Goal: Communication & Community: Participate in discussion

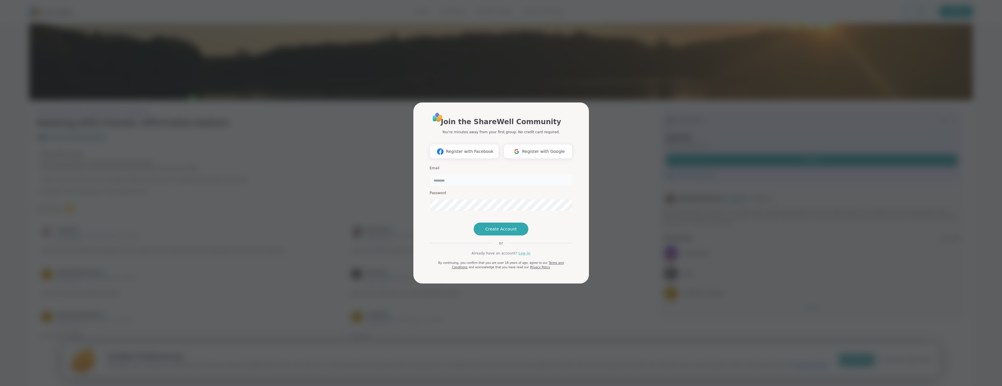
type input "**********"
click at [526, 256] on link "Log in" at bounding box center [525, 253] width 12 height 5
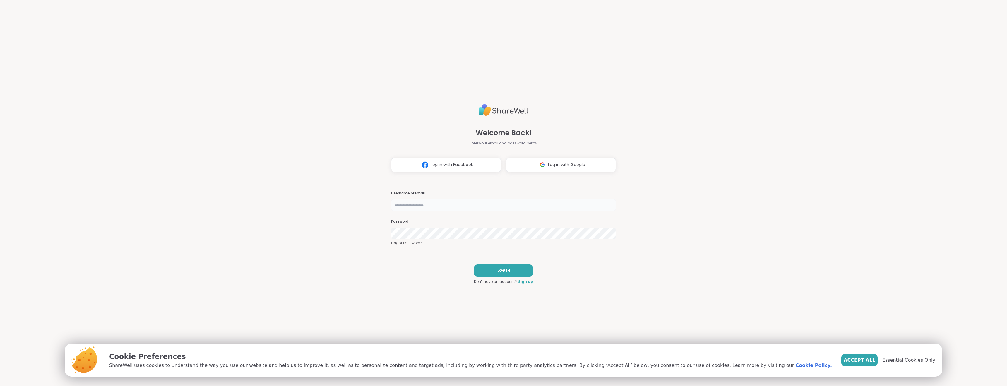
type input "**********"
click at [498, 268] on span "LOG IN" at bounding box center [503, 270] width 13 height 5
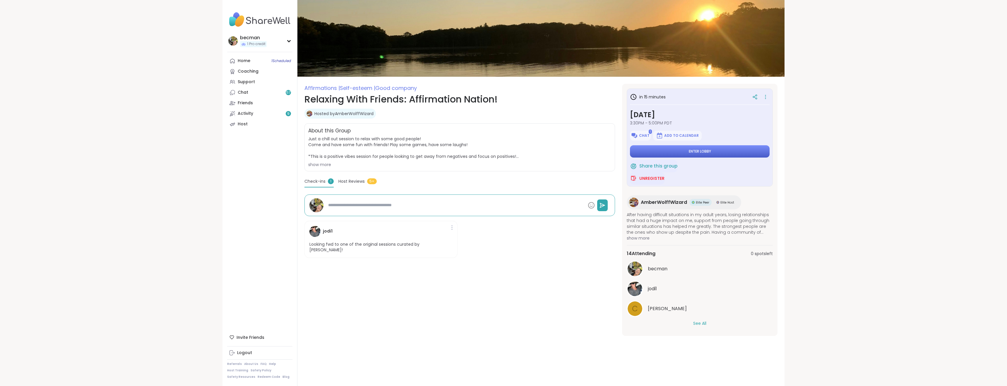
click at [698, 149] on span "Enter lobby" at bounding box center [700, 151] width 22 height 5
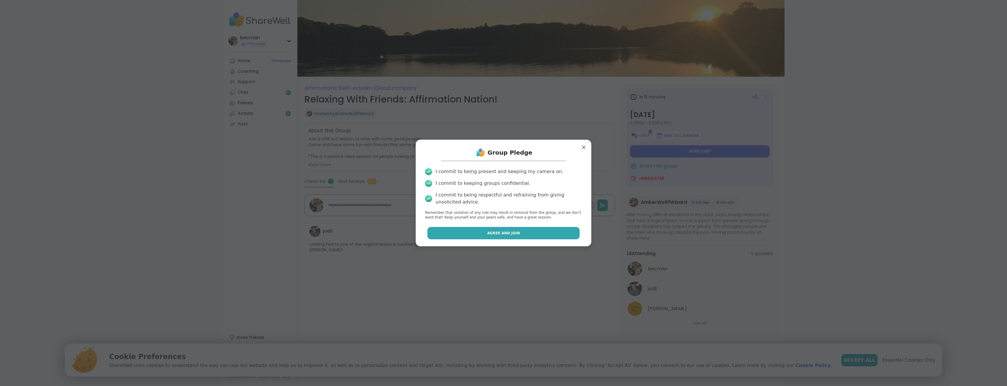
click at [482, 233] on button "Agree and Join" at bounding box center [503, 233] width 152 height 12
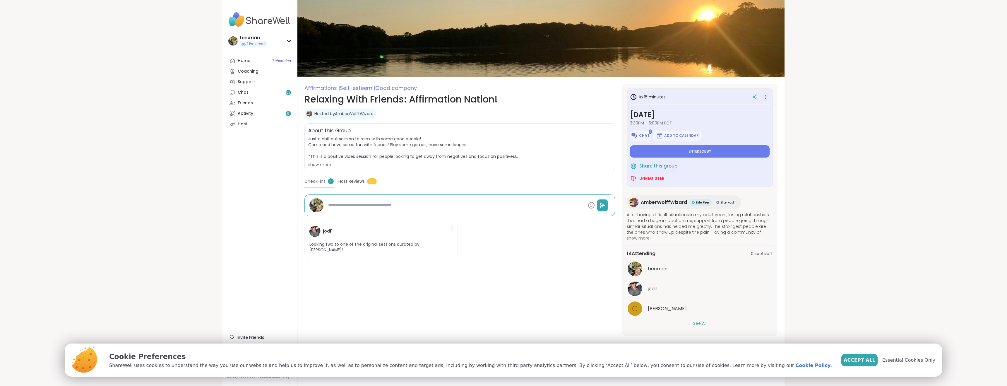
type textarea "*"
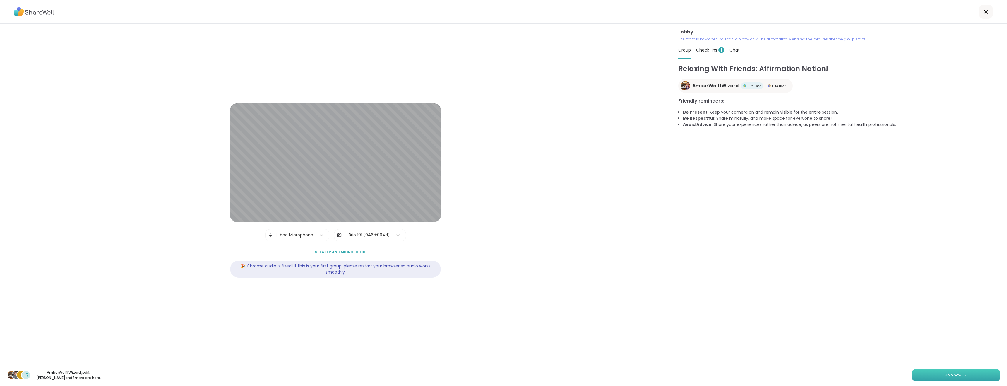
click at [945, 374] on span "Join now" at bounding box center [953, 374] width 16 height 5
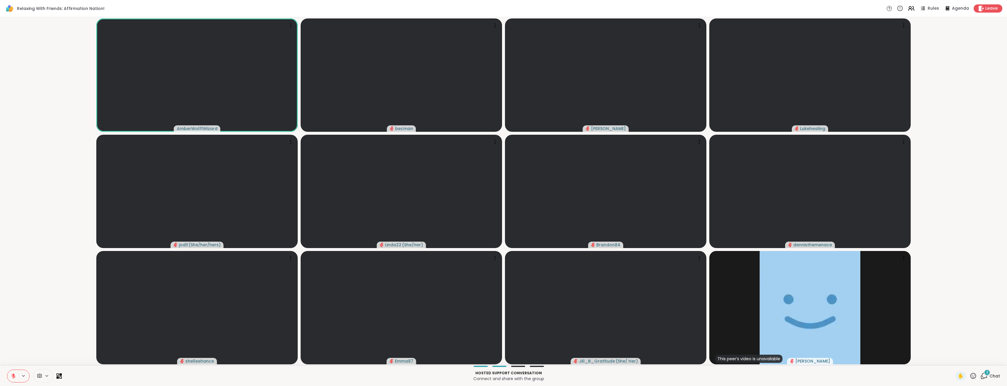
click at [11, 372] on button at bounding box center [12, 376] width 11 height 12
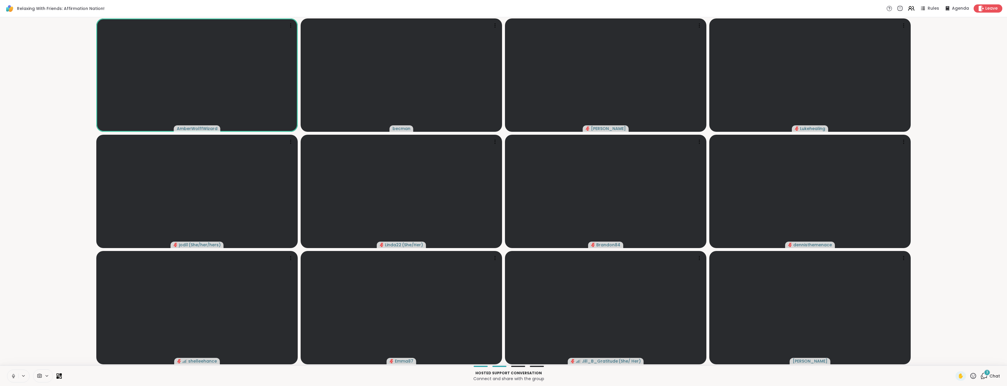
click at [13, 376] on icon at bounding box center [13, 375] width 1 height 3
click at [13, 376] on icon at bounding box center [13, 376] width 4 height 4
click at [12, 372] on button at bounding box center [12, 376] width 11 height 12
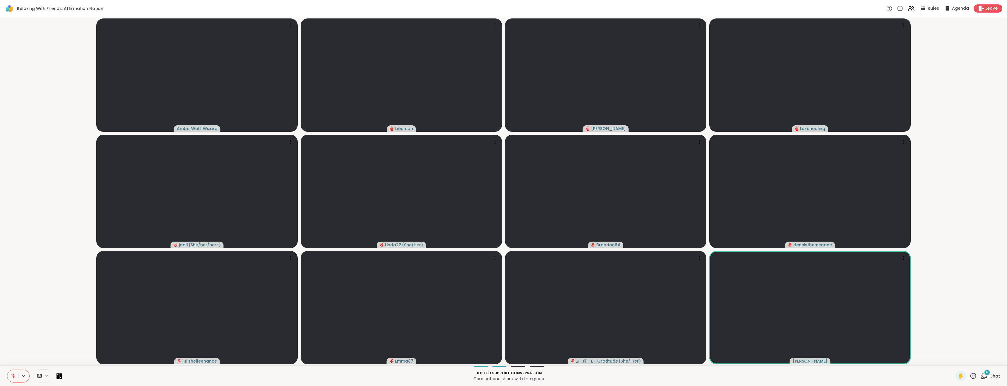
click at [10, 375] on button at bounding box center [12, 376] width 11 height 12
click at [12, 374] on icon at bounding box center [13, 375] width 5 height 5
click at [16, 374] on icon at bounding box center [13, 375] width 5 height 5
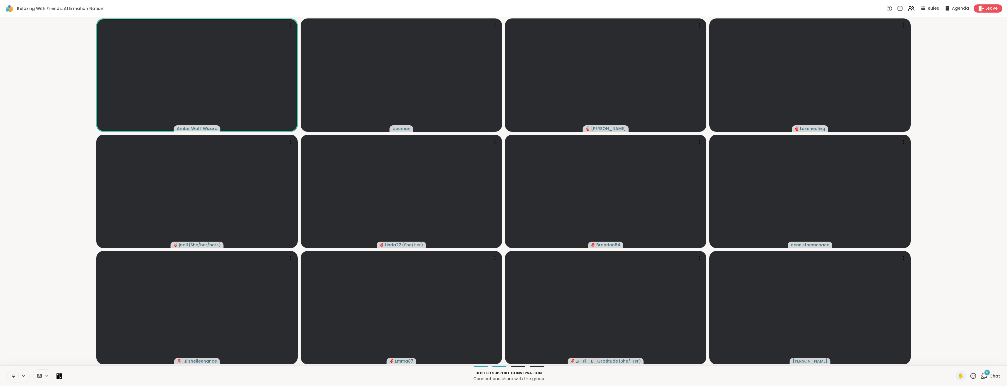
click at [13, 376] on icon at bounding box center [13, 375] width 1 height 3
click at [13, 378] on icon at bounding box center [13, 376] width 4 height 4
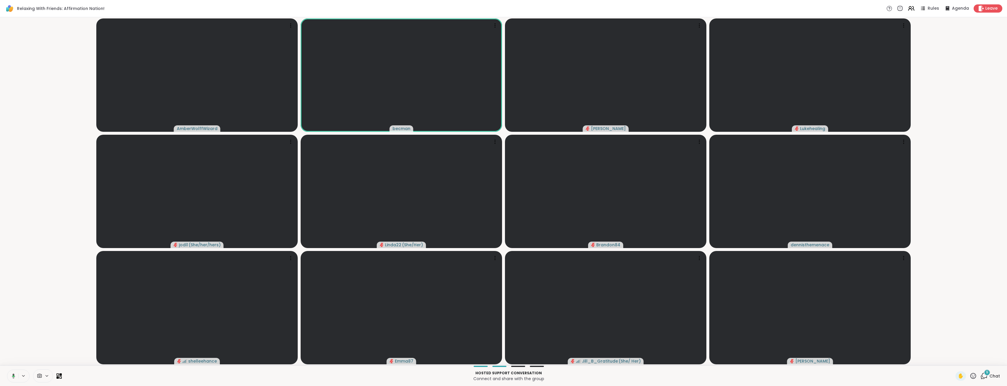
click at [12, 372] on button at bounding box center [12, 376] width 12 height 12
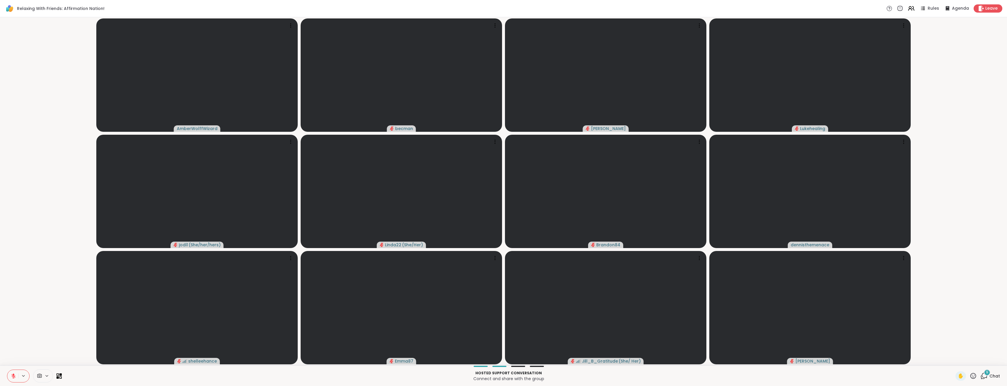
click at [14, 373] on icon at bounding box center [14, 374] width 2 height 2
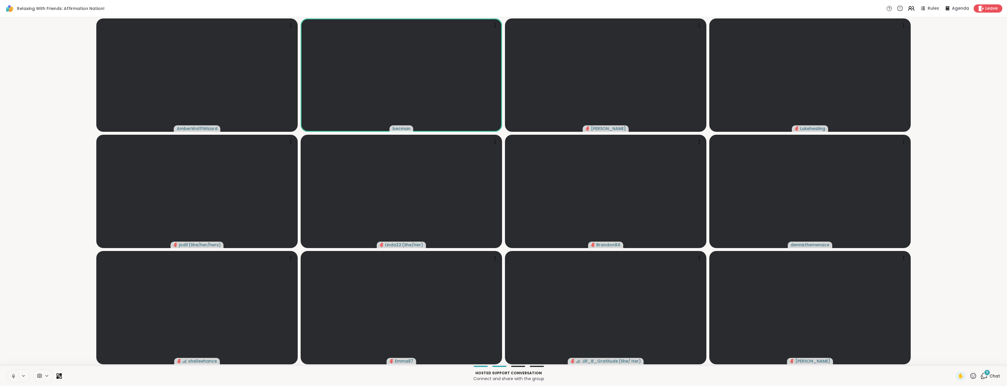
click at [13, 375] on icon at bounding box center [13, 375] width 5 height 5
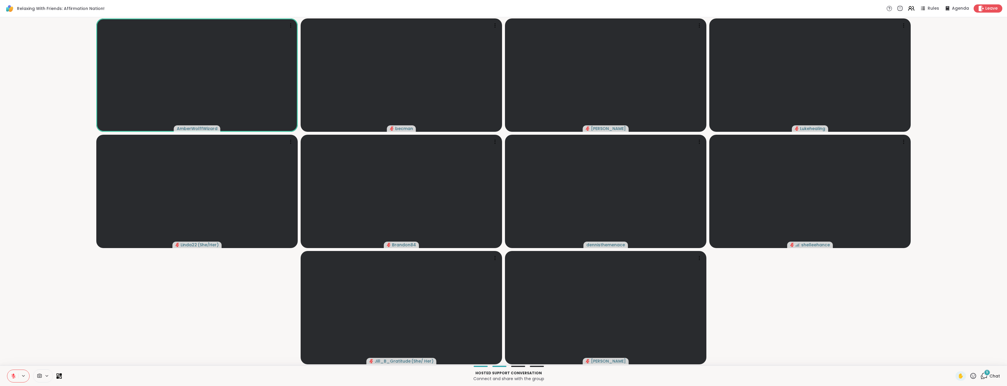
click at [14, 377] on icon at bounding box center [13, 375] width 5 height 5
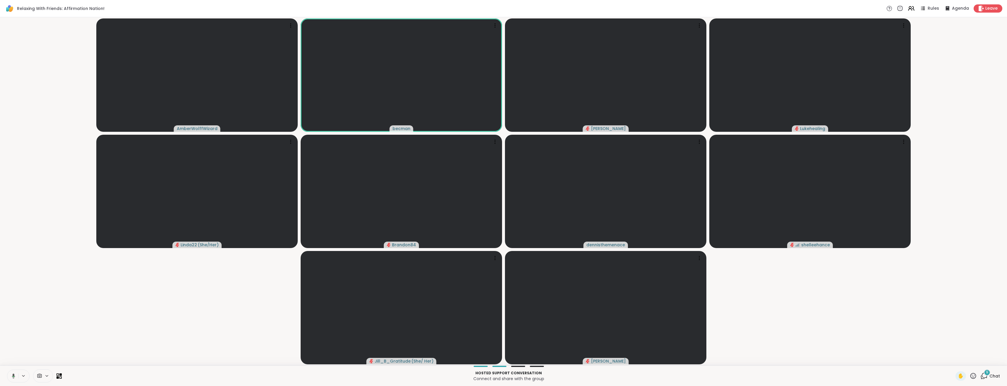
click at [14, 377] on icon at bounding box center [12, 375] width 5 height 5
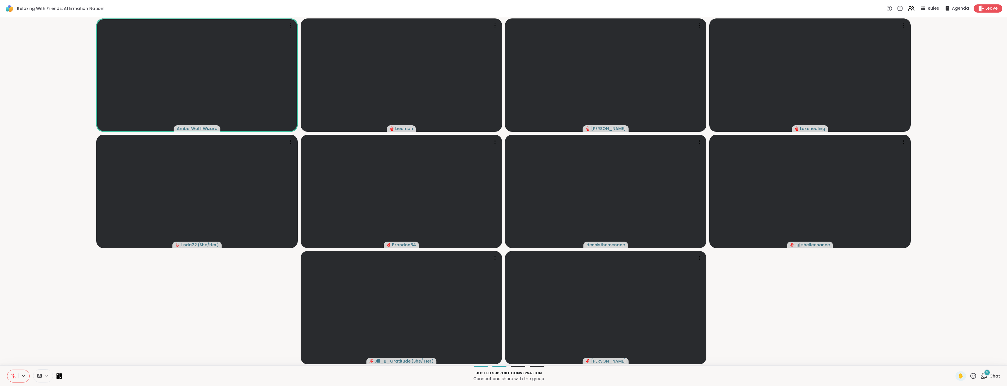
click at [14, 376] on icon at bounding box center [13, 376] width 4 height 4
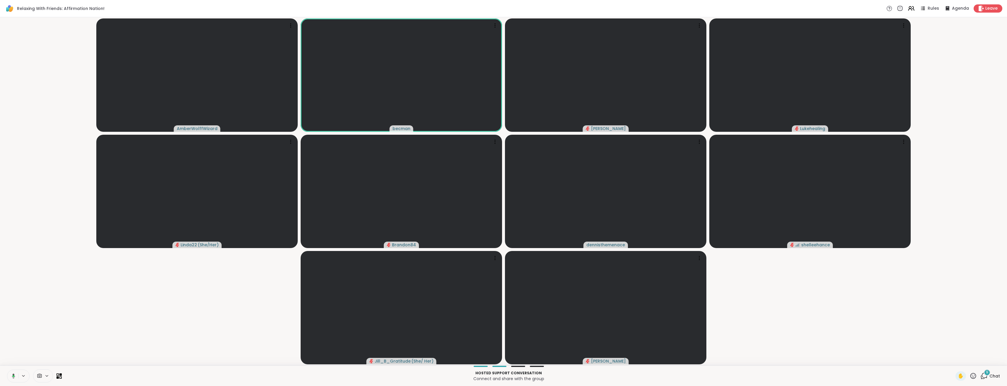
click at [15, 375] on icon at bounding box center [12, 375] width 5 height 5
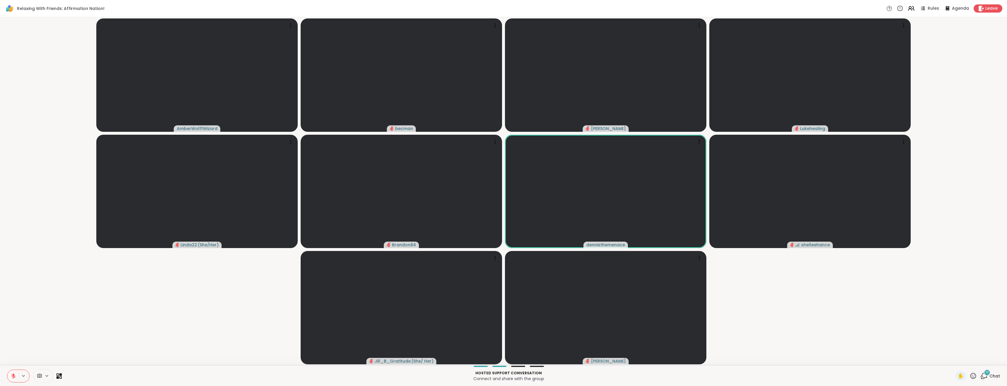
click at [14, 374] on icon at bounding box center [14, 374] width 2 height 2
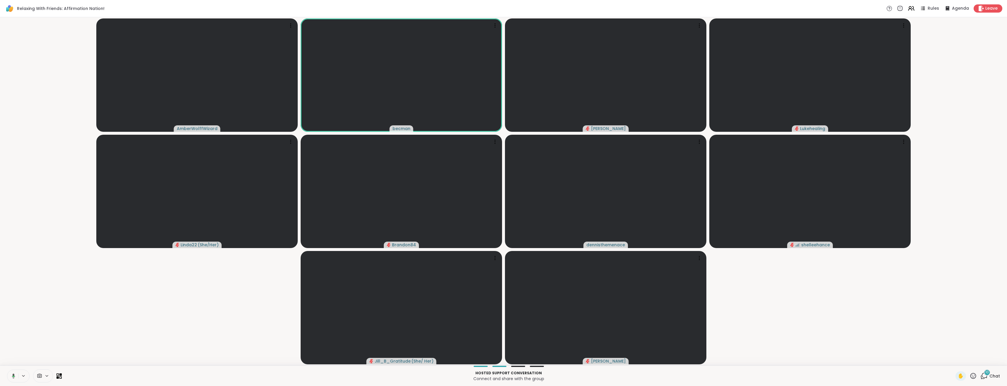
click at [14, 376] on icon at bounding box center [12, 375] width 5 height 5
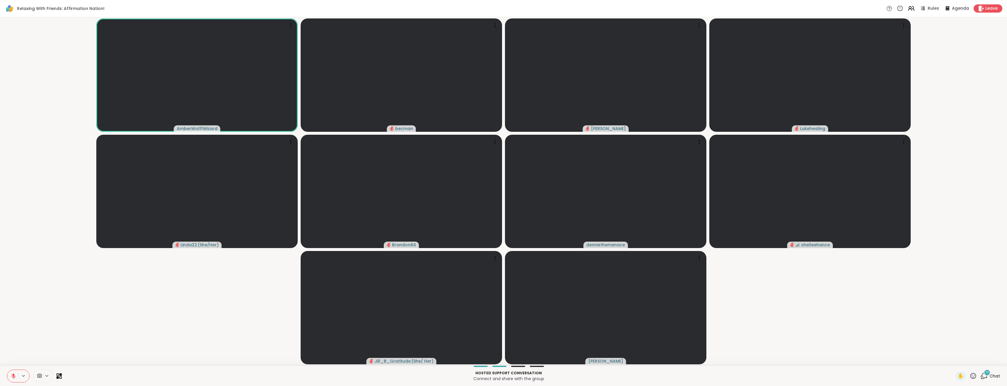
click at [15, 376] on icon at bounding box center [13, 376] width 4 height 4
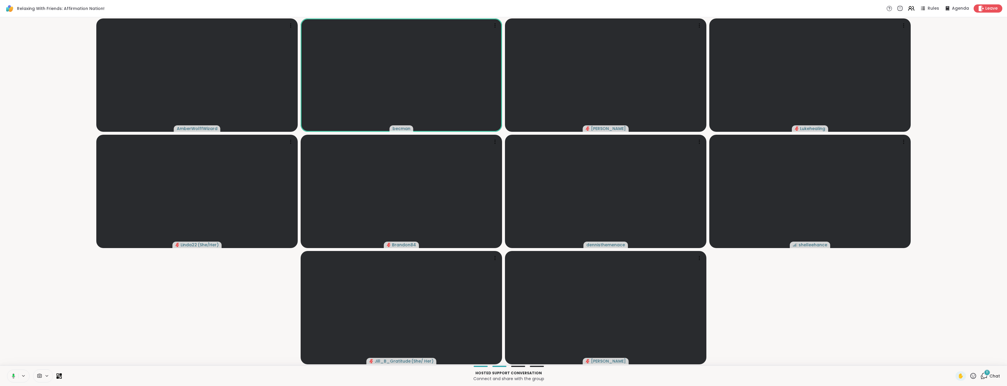
click at [14, 376] on rect at bounding box center [14, 375] width 2 height 3
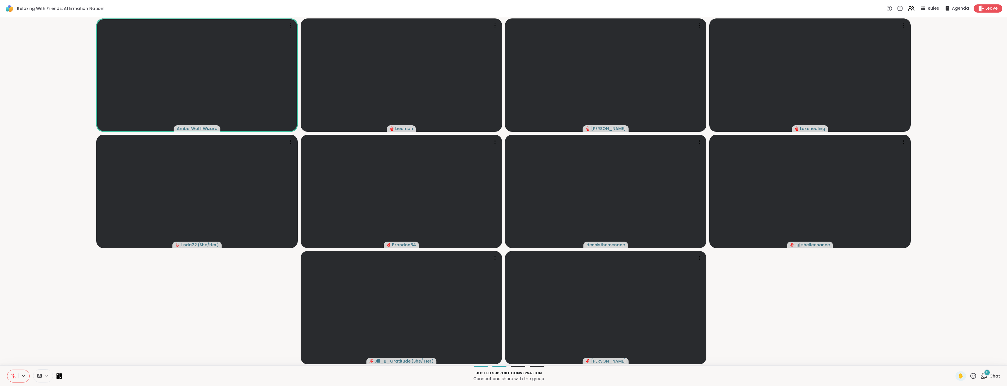
drag, startPoint x: 179, startPoint y: 359, endPoint x: 196, endPoint y: 363, distance: 17.5
click at [196, 363] on div "AmberWolffWizard [PERSON_NAME] Linda22 ( She/Her ) Brandon84 dennisthemenace sh…" at bounding box center [503, 191] width 1007 height 348
click at [10, 373] on button at bounding box center [12, 376] width 11 height 12
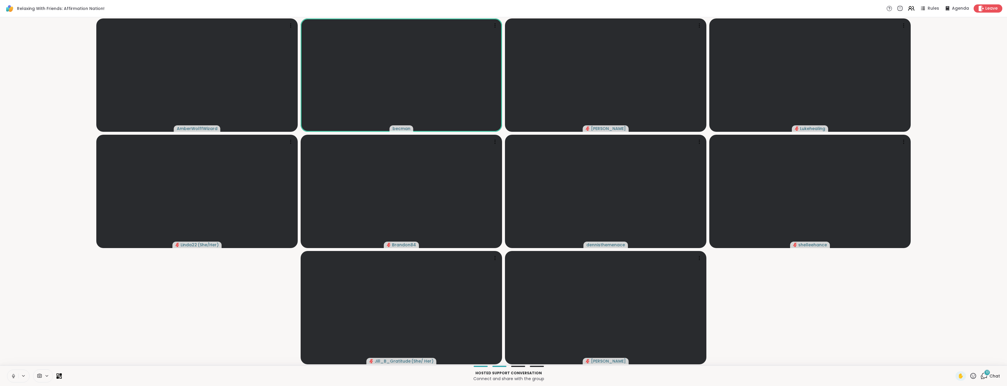
click at [12, 376] on icon at bounding box center [13, 375] width 5 height 5
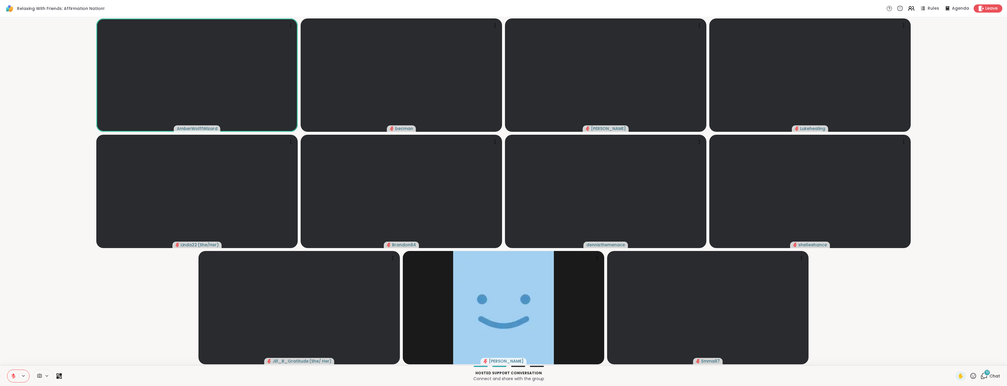
click at [14, 371] on div "Hosted support conversation Connect and share with the group ✋ 13 Chat" at bounding box center [503, 375] width 1007 height 20
click at [13, 373] on icon at bounding box center [14, 374] width 2 height 2
click at [14, 374] on icon at bounding box center [13, 375] width 1 height 3
click at [11, 374] on icon at bounding box center [13, 375] width 5 height 5
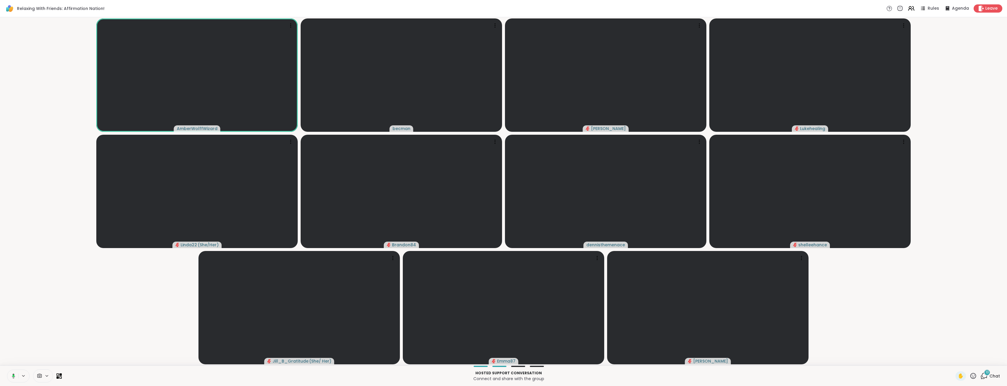
click at [13, 374] on icon at bounding box center [14, 375] width 2 height 2
click at [14, 377] on icon at bounding box center [13, 375] width 5 height 5
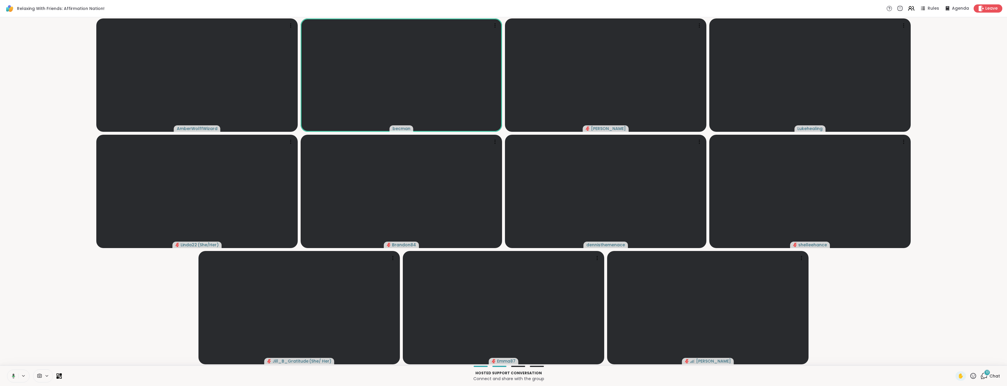
click at [6, 380] on div "Hosted support conversation Connect and share with the group ✋ 13 Chat" at bounding box center [503, 375] width 1007 height 20
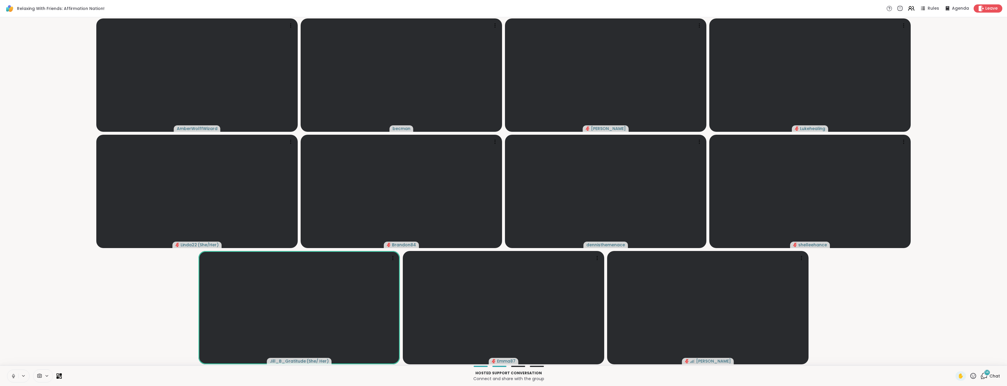
click at [985, 370] on span "14" at bounding box center [987, 372] width 4 height 5
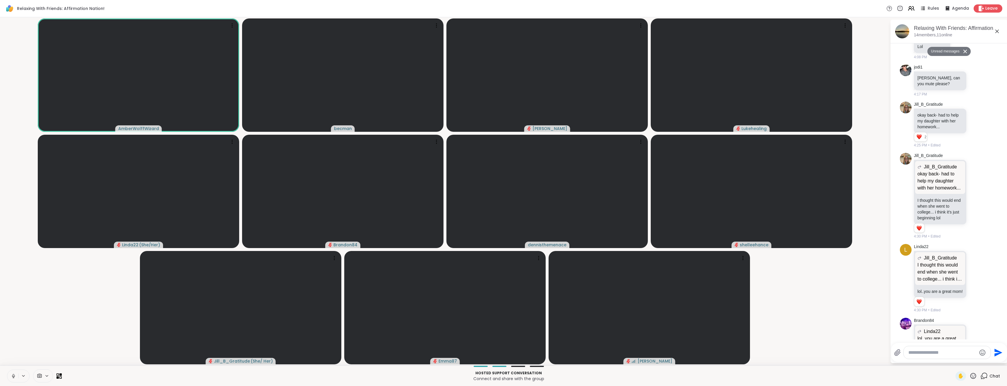
scroll to position [549, 0]
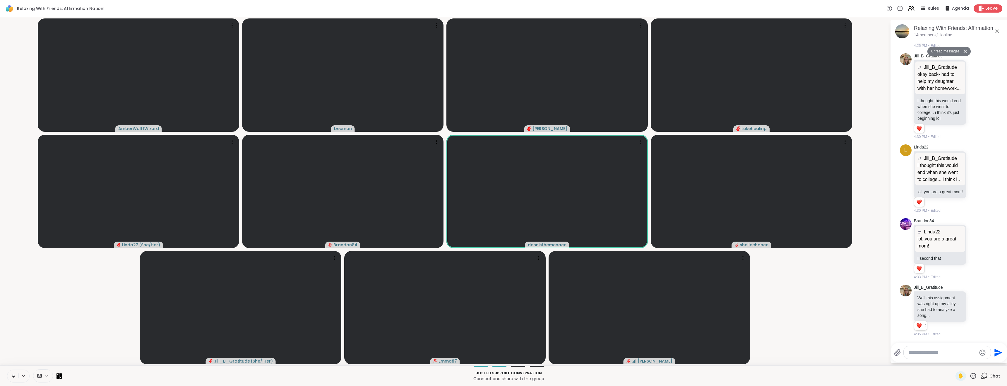
click at [15, 375] on icon at bounding box center [13, 376] width 3 height 2
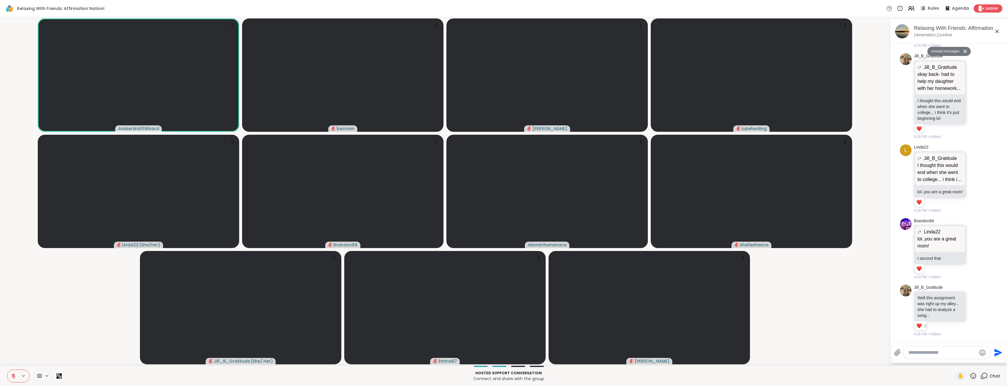
click at [13, 375] on icon at bounding box center [13, 376] width 4 height 4
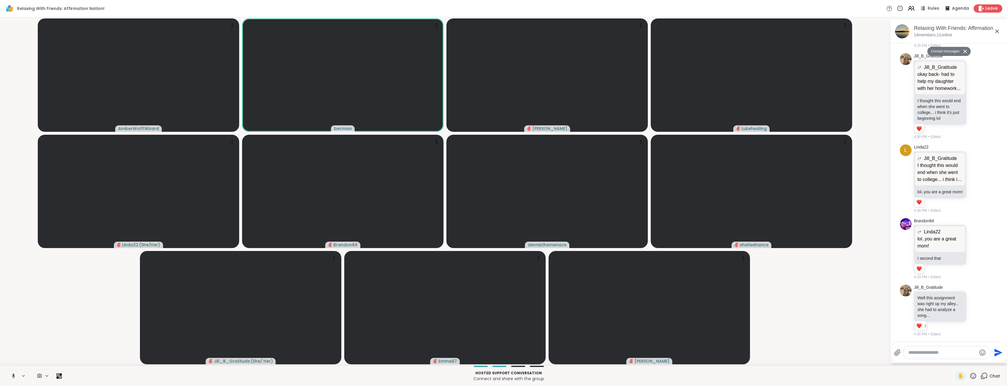
click at [15, 378] on icon at bounding box center [12, 375] width 5 height 5
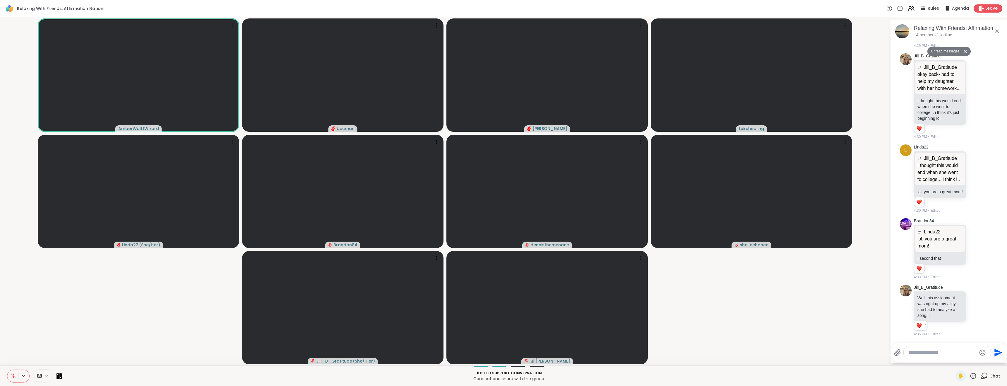
click at [15, 375] on icon at bounding box center [13, 375] width 5 height 5
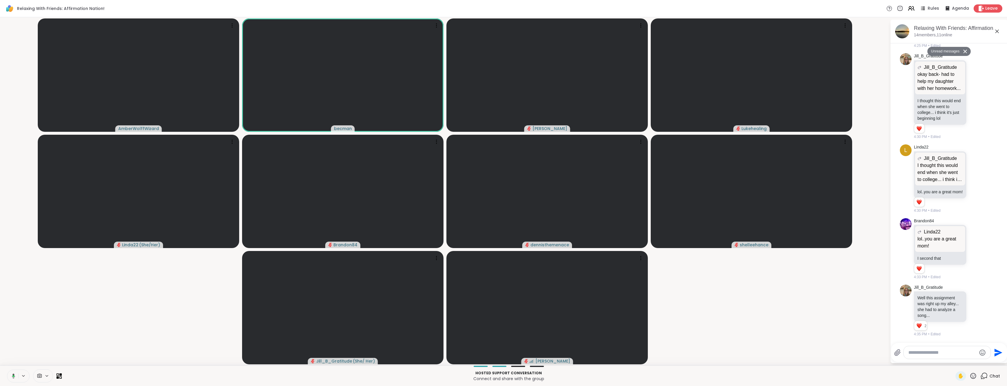
click at [19, 370] on div at bounding box center [18, 375] width 23 height 13
click at [13, 376] on icon at bounding box center [13, 375] width 1 height 3
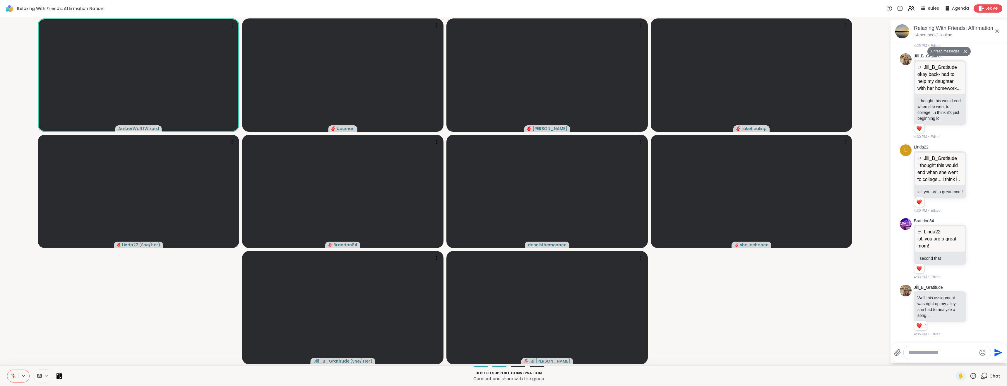
drag, startPoint x: 14, startPoint y: 378, endPoint x: 11, endPoint y: 385, distance: 8.0
click at [14, 379] on button at bounding box center [12, 376] width 11 height 12
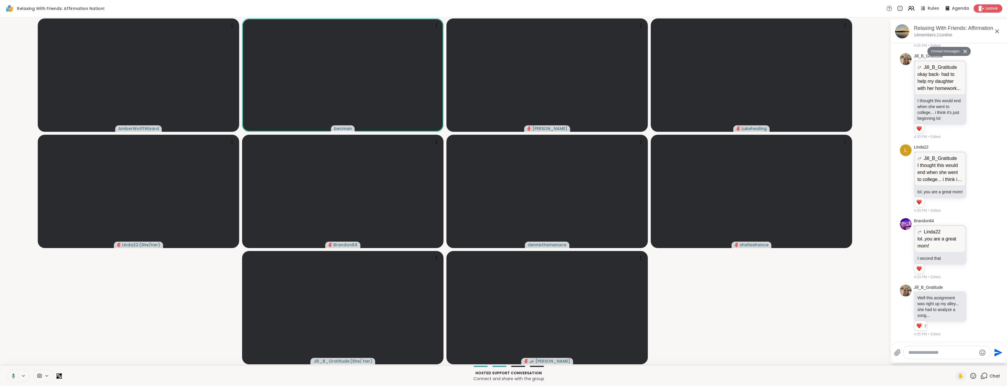
click at [15, 374] on icon at bounding box center [12, 375] width 5 height 5
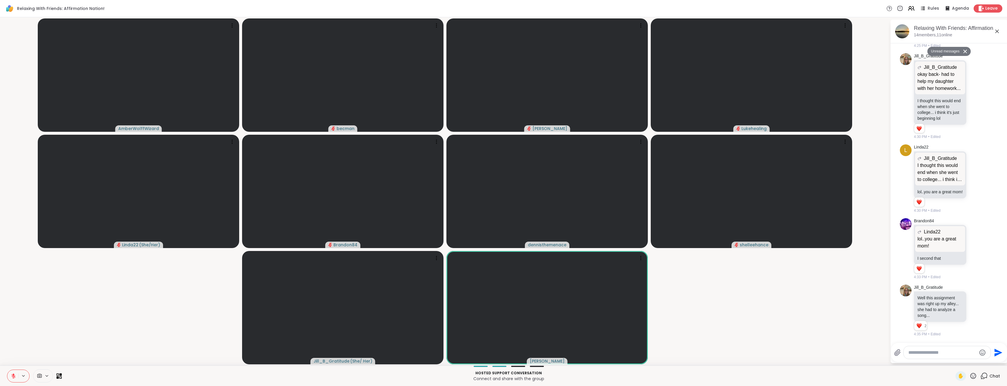
click at [12, 371] on button at bounding box center [12, 376] width 11 height 12
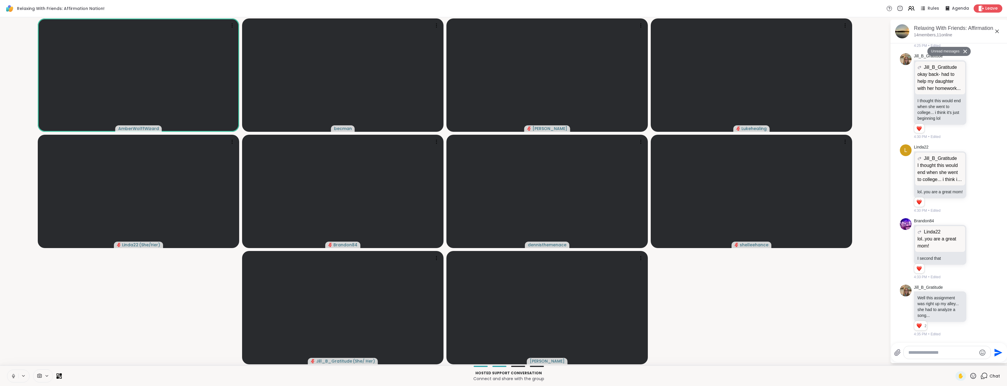
click at [13, 376] on icon at bounding box center [13, 375] width 1 height 3
click at [13, 376] on icon at bounding box center [13, 375] width 5 height 5
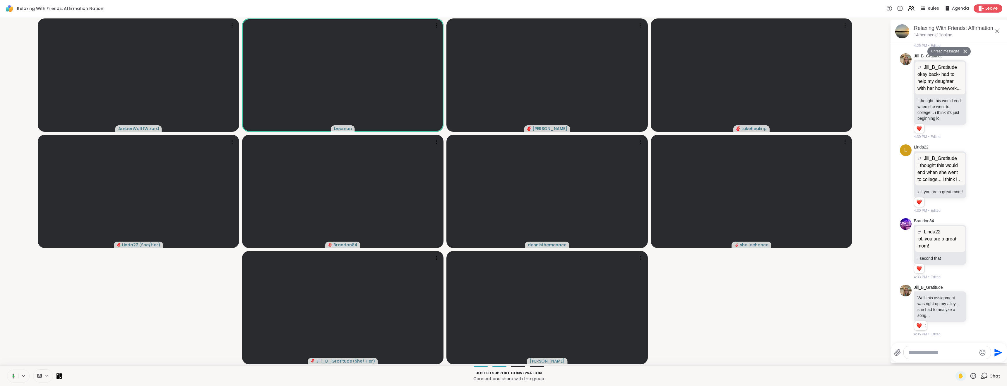
click at [11, 375] on icon at bounding box center [12, 375] width 5 height 5
click at [12, 375] on icon at bounding box center [13, 376] width 4 height 4
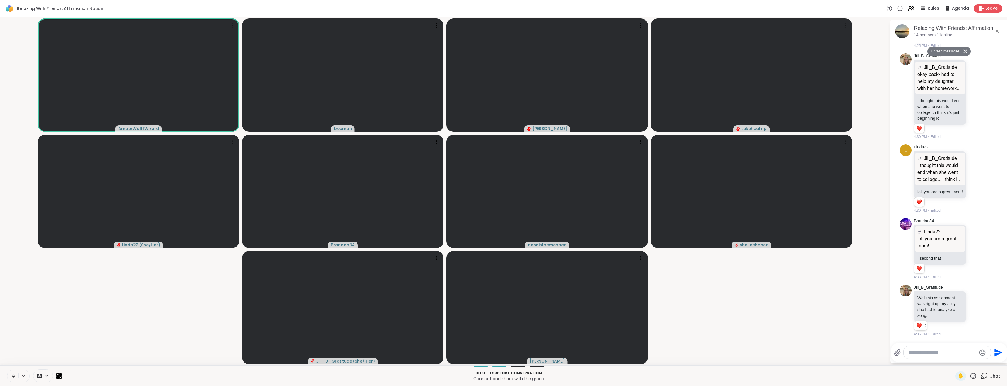
click at [15, 376] on icon at bounding box center [13, 375] width 5 height 5
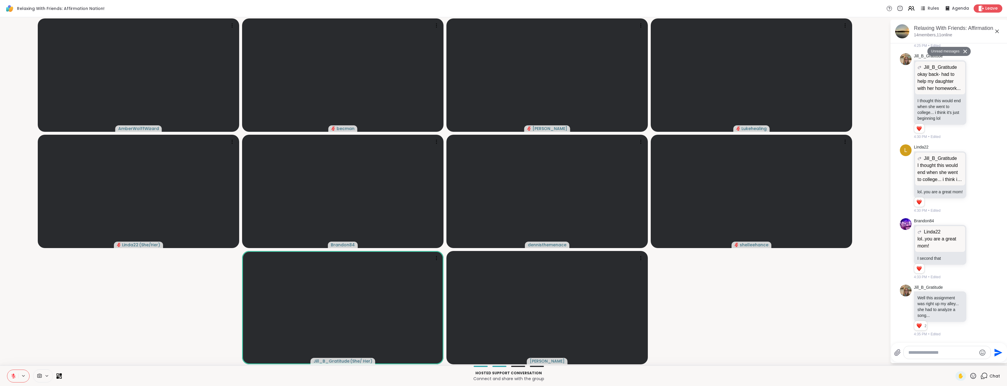
click at [12, 376] on icon at bounding box center [13, 375] width 5 height 5
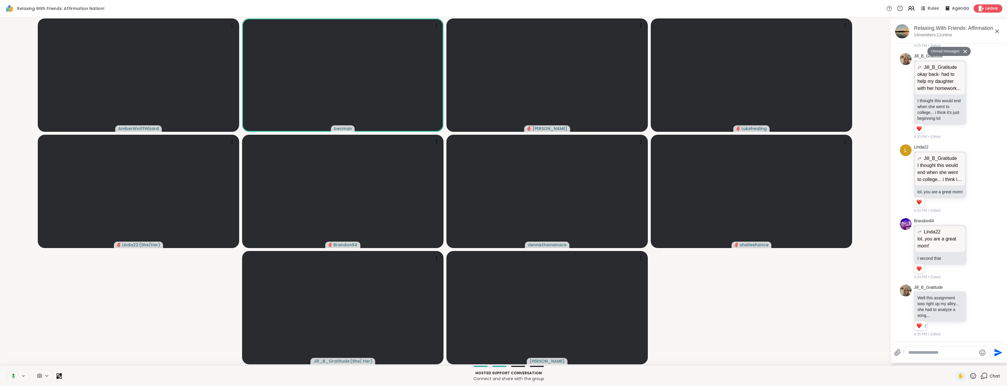
click at [17, 374] on button at bounding box center [12, 376] width 12 height 12
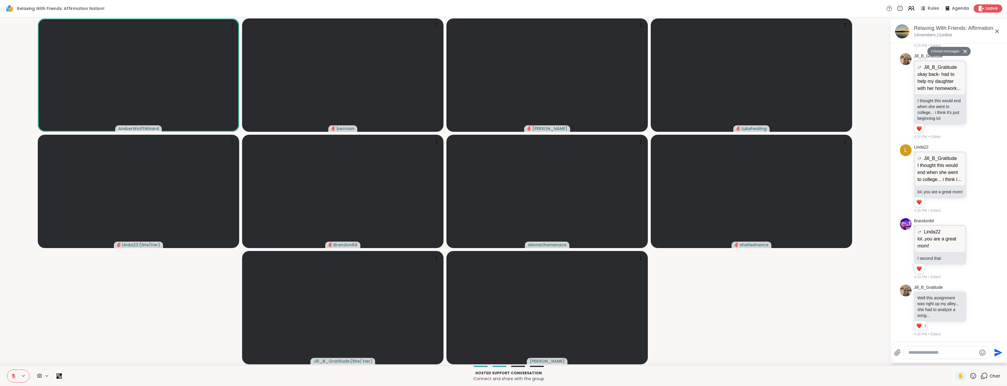
click at [14, 373] on icon at bounding box center [13, 375] width 5 height 5
click at [13, 375] on icon at bounding box center [13, 375] width 5 height 5
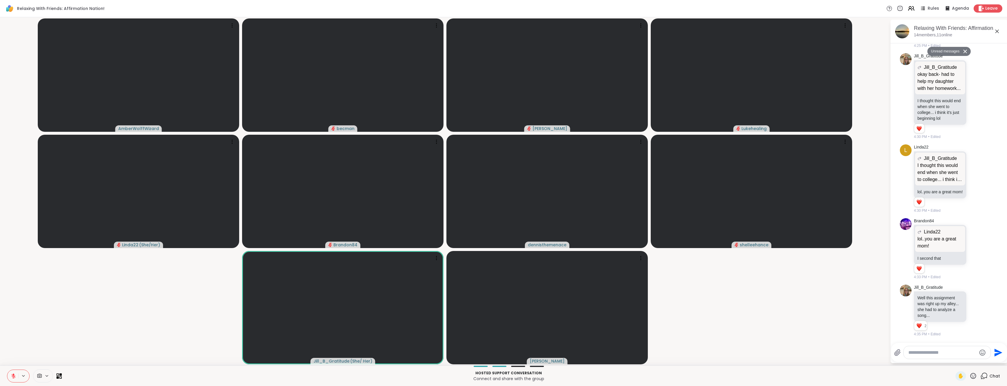
click at [15, 373] on icon at bounding box center [13, 375] width 5 height 5
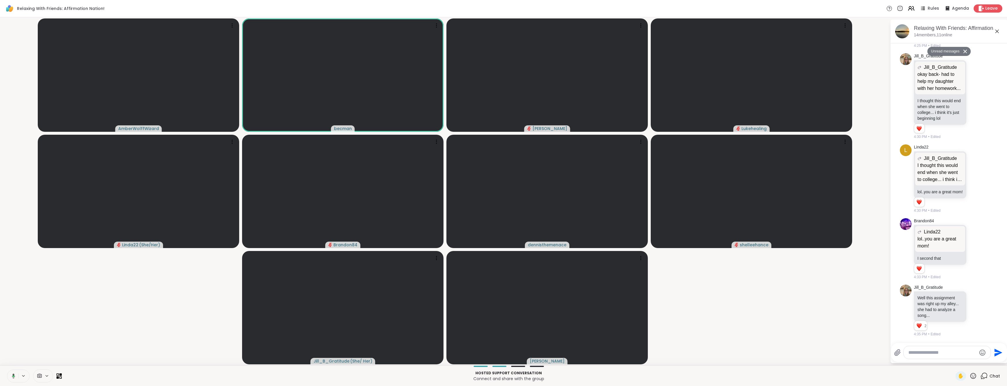
click at [13, 375] on icon at bounding box center [14, 375] width 2 height 1
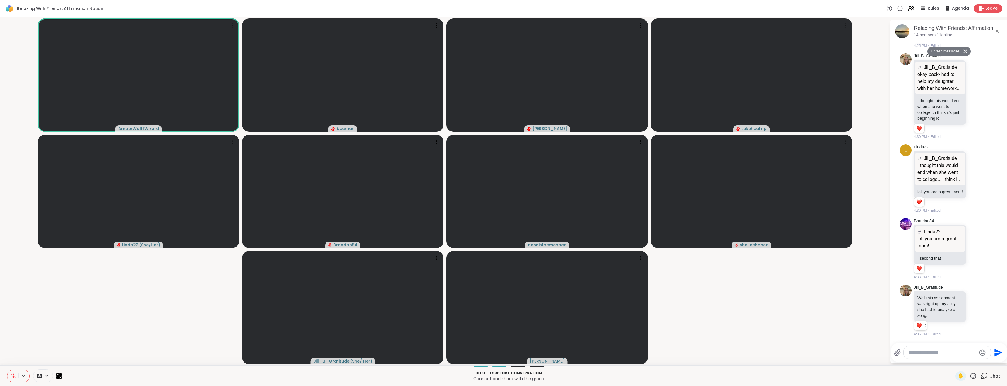
click at [15, 378] on icon at bounding box center [13, 375] width 5 height 5
click at [15, 374] on icon at bounding box center [13, 375] width 5 height 5
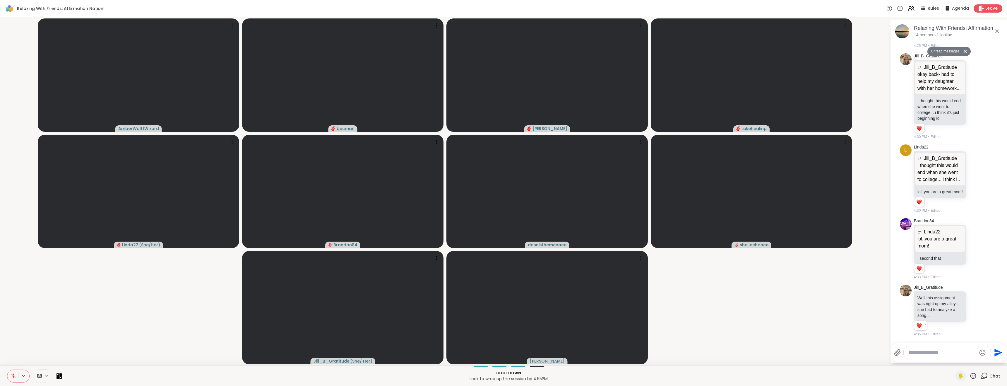
click at [13, 375] on icon at bounding box center [13, 375] width 5 height 5
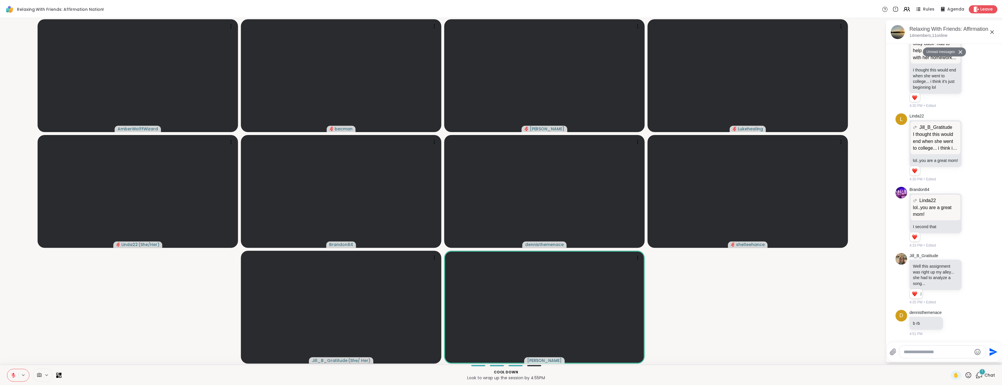
scroll to position [566, 0]
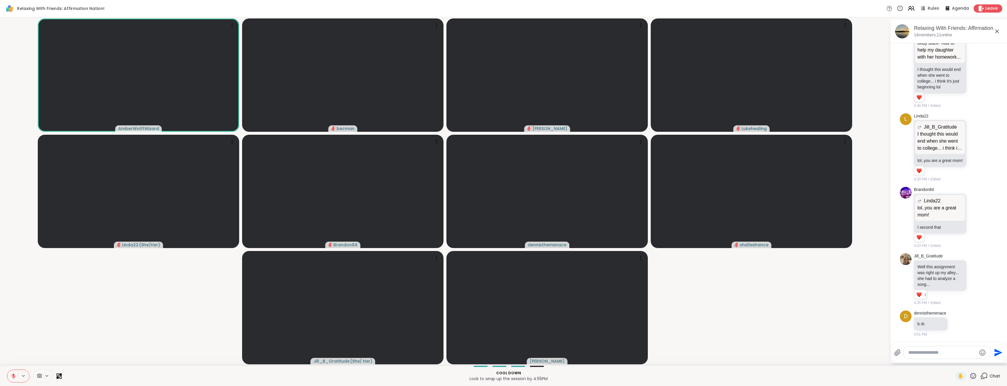
click at [14, 376] on icon at bounding box center [13, 376] width 4 height 4
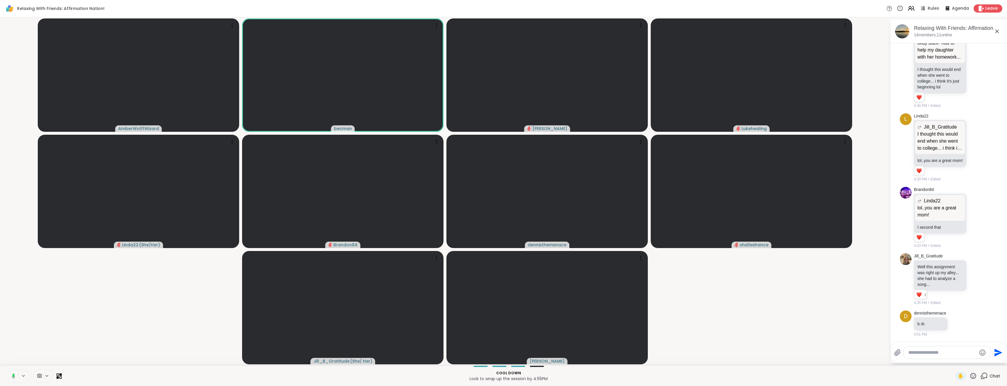
click at [15, 374] on button at bounding box center [12, 376] width 12 height 12
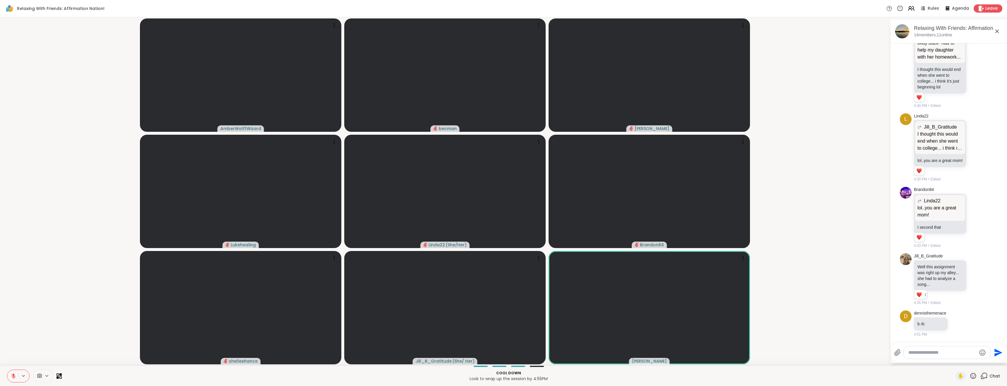
click at [15, 376] on icon at bounding box center [13, 375] width 5 height 5
click at [15, 375] on icon at bounding box center [13, 375] width 5 height 5
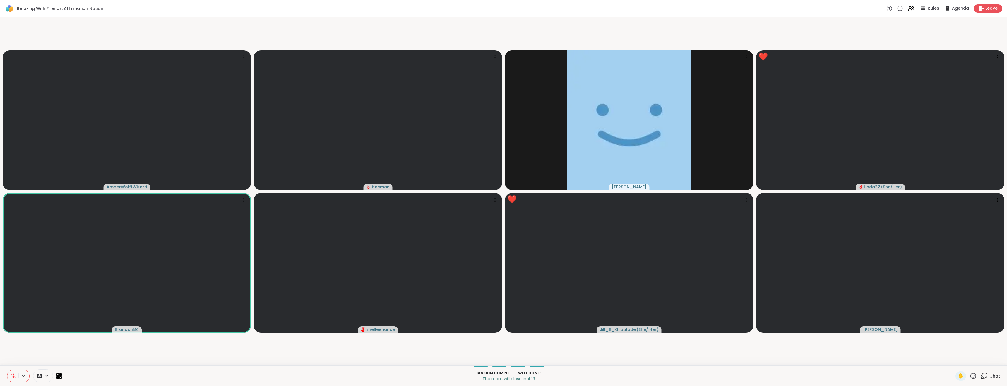
click at [11, 374] on icon at bounding box center [13, 375] width 5 height 5
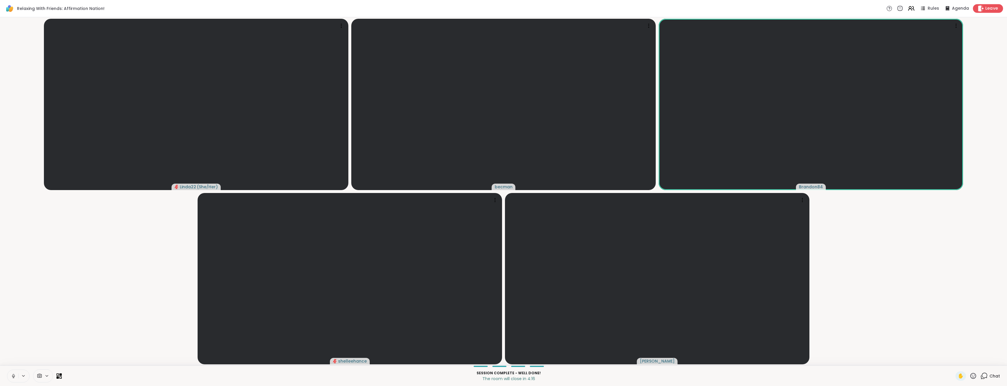
click at [985, 8] on span "Leave" at bounding box center [991, 9] width 13 height 6
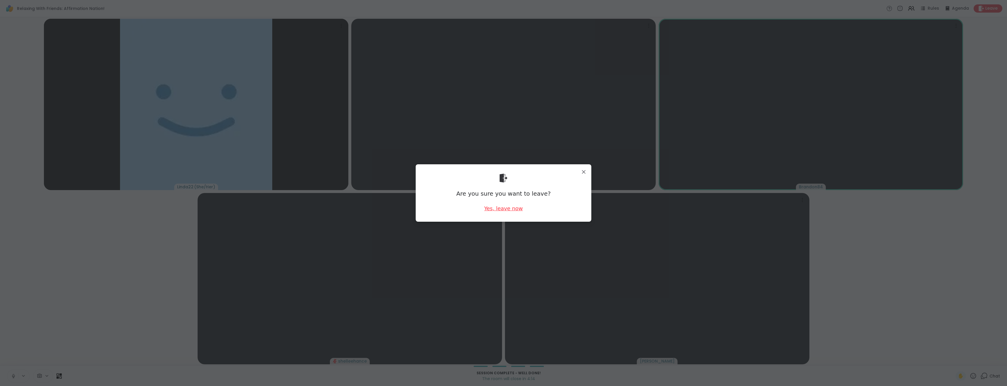
click at [504, 210] on div "Yes, leave now" at bounding box center [503, 208] width 39 height 7
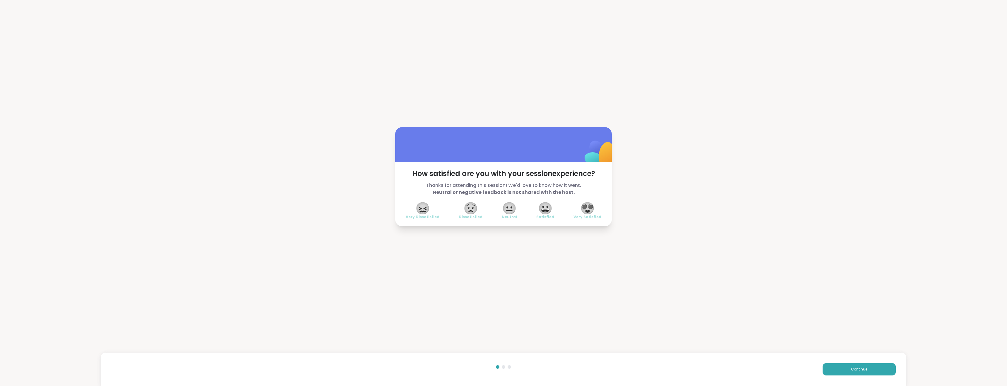
click at [540, 207] on span "😀" at bounding box center [545, 208] width 15 height 11
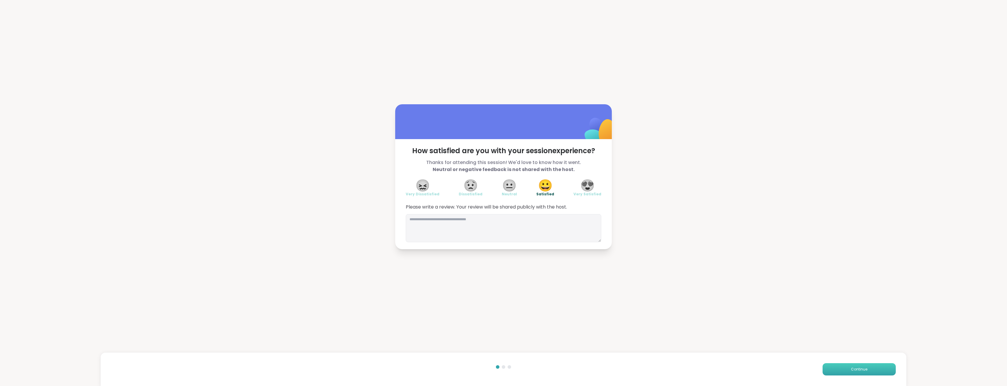
click at [860, 366] on span "Continue" at bounding box center [859, 368] width 16 height 5
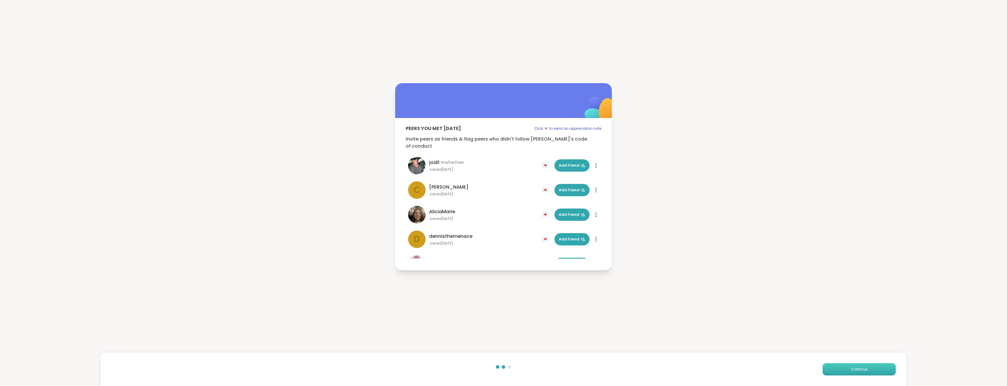
click at [854, 369] on span "Continue" at bounding box center [859, 368] width 16 height 5
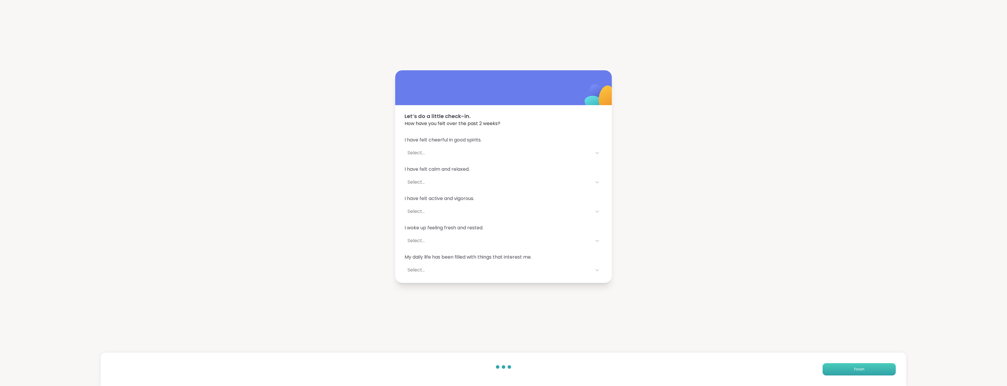
click at [854, 369] on span "Finish" at bounding box center [859, 368] width 10 height 5
